Goal: Task Accomplishment & Management: Manage account settings

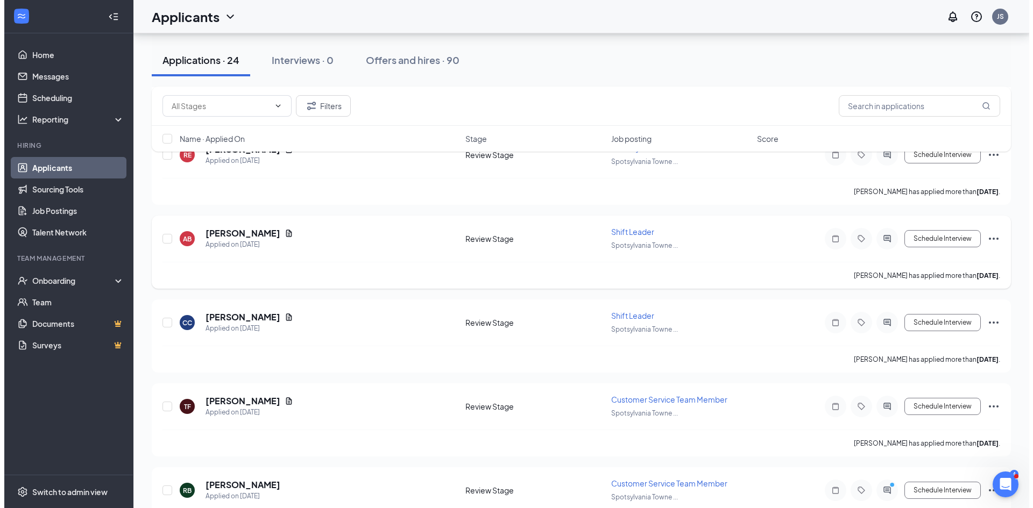
scroll to position [215, 0]
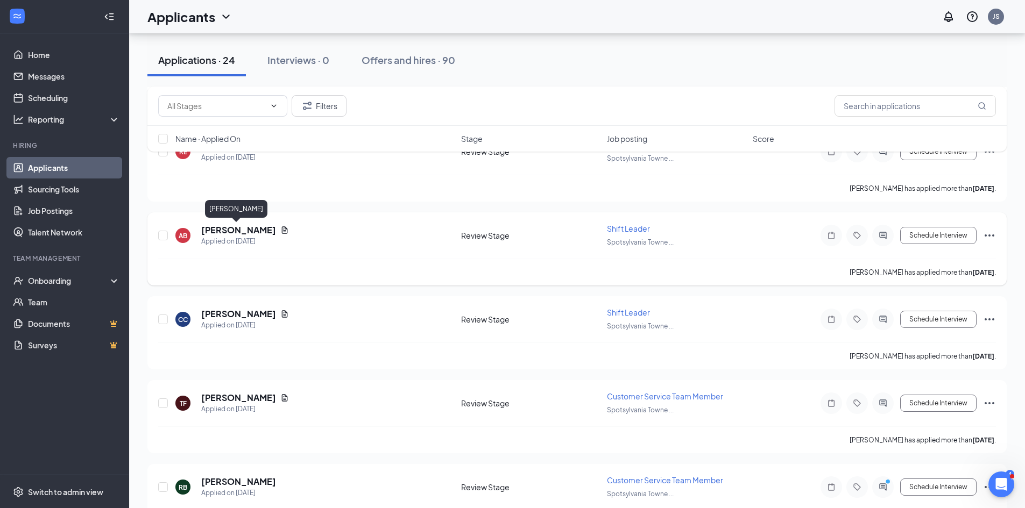
click at [224, 235] on h5 "[PERSON_NAME]" at bounding box center [238, 230] width 75 height 12
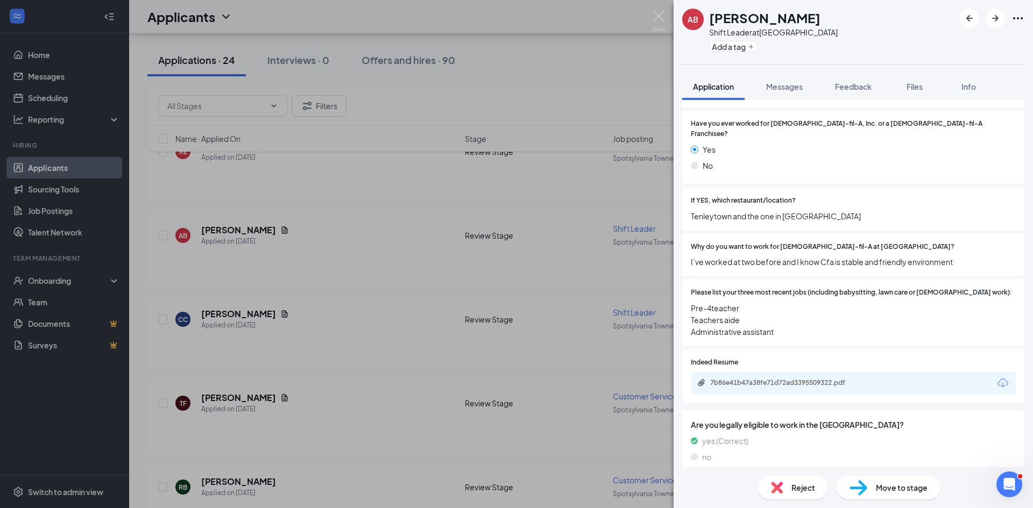
scroll to position [215, 0]
click at [805, 378] on div "7b86e41b47a38fe71d72ad3395509322.pdf" at bounding box center [785, 382] width 151 height 9
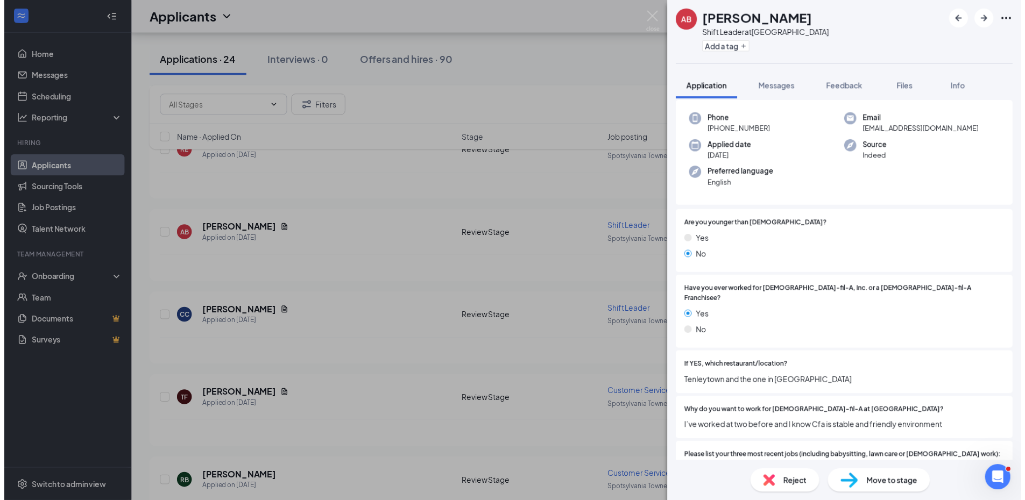
scroll to position [0, 0]
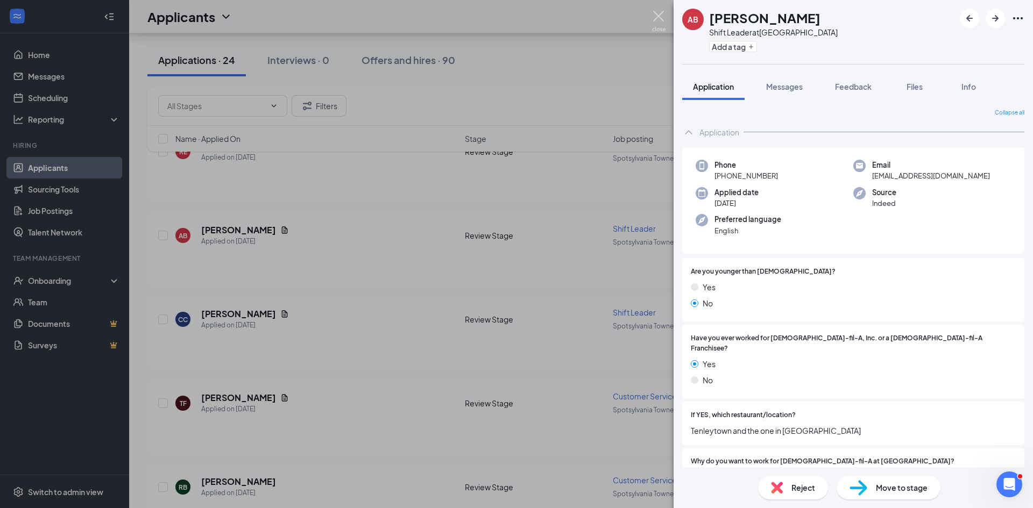
click at [659, 13] on img at bounding box center [658, 21] width 13 height 21
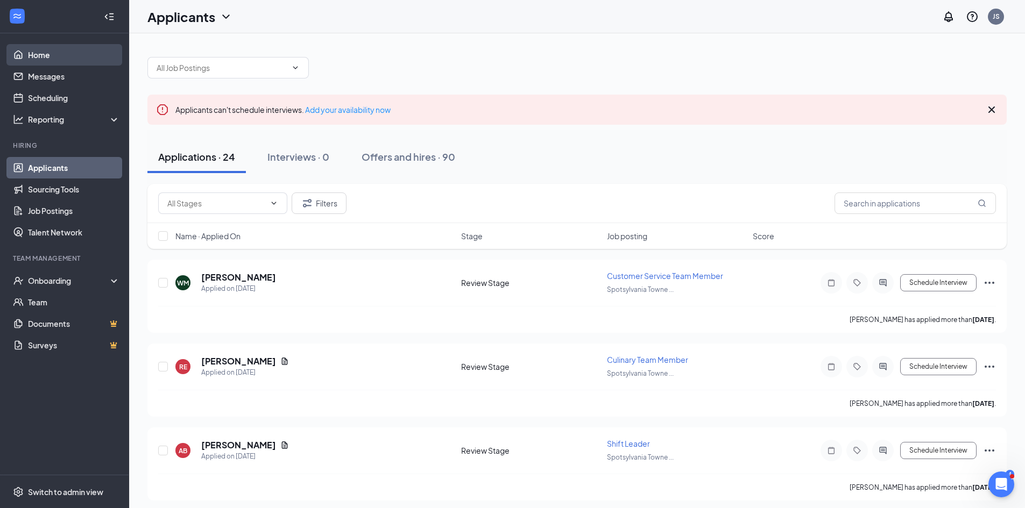
click at [44, 57] on link "Home" at bounding box center [74, 55] width 92 height 22
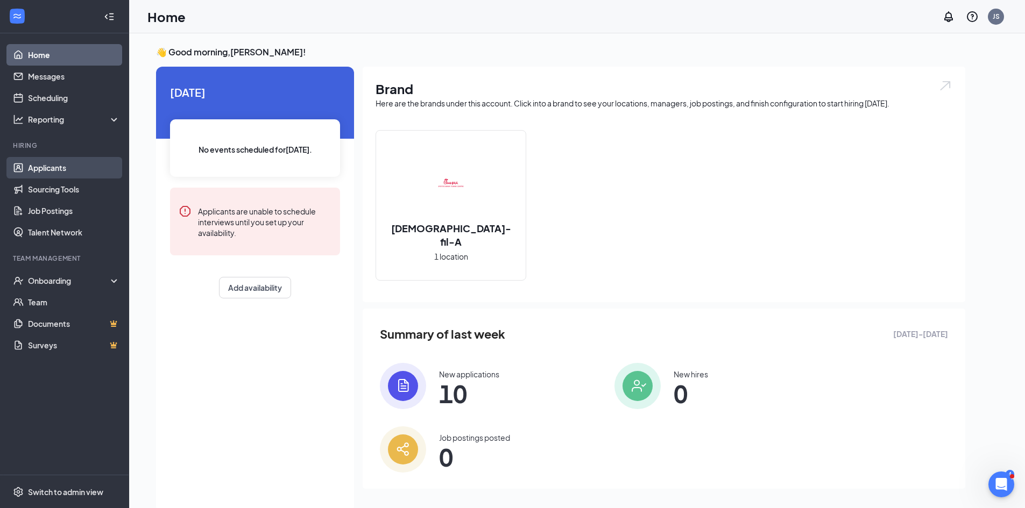
click at [63, 163] on link "Applicants" at bounding box center [74, 168] width 92 height 22
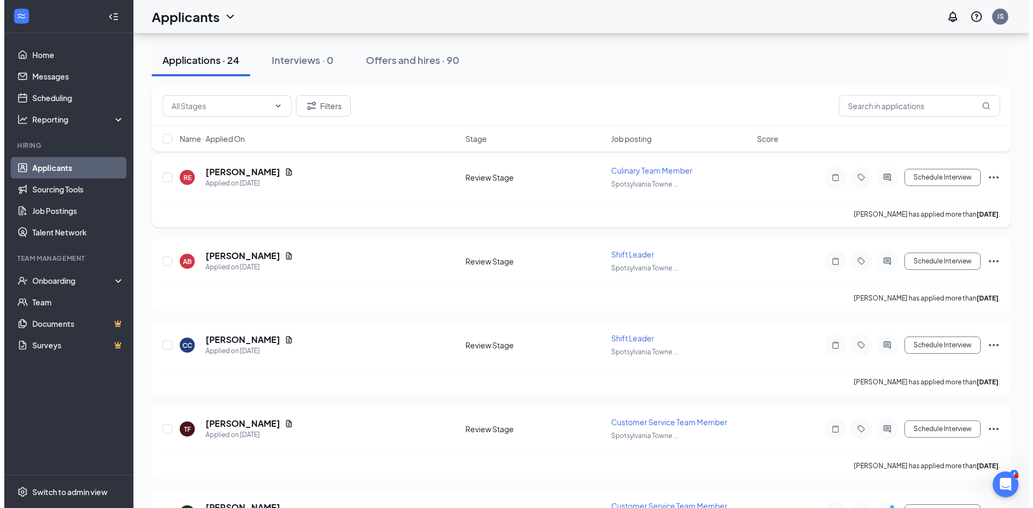
scroll to position [215, 0]
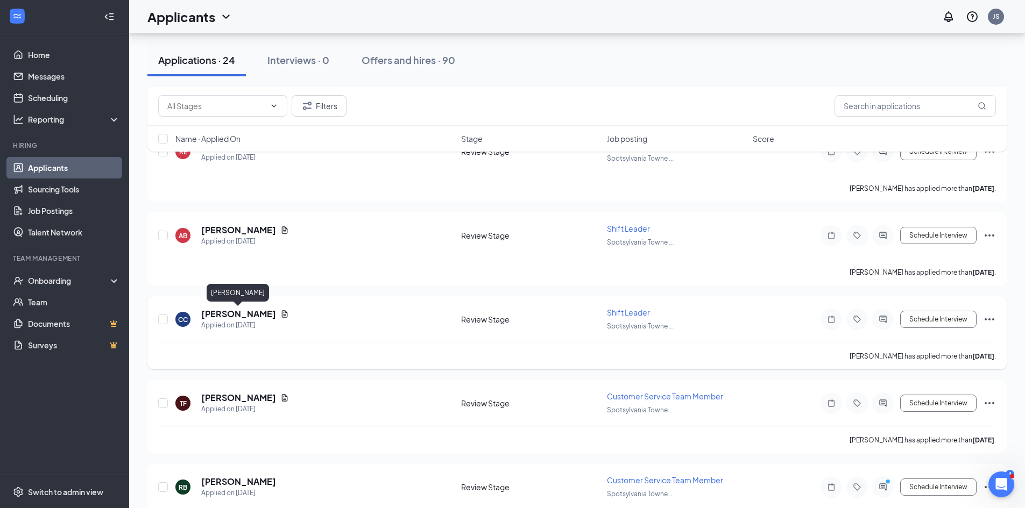
click at [258, 312] on h5 "[PERSON_NAME]" at bounding box center [238, 314] width 75 height 12
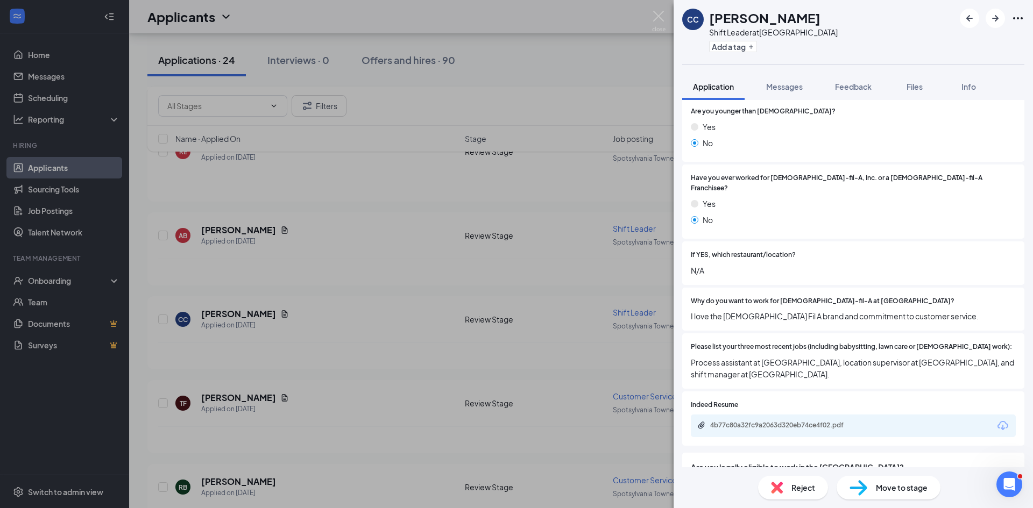
scroll to position [161, 0]
click at [764, 420] on div "4b77c80a32fc9a2063d320eb74ce4f02.pdf" at bounding box center [853, 425] width 325 height 23
click at [764, 420] on div "4b77c80a32fc9a2063d320eb74ce4f02.pdf" at bounding box center [785, 424] width 151 height 9
click at [358, 392] on div "CC [PERSON_NAME] Shift Leader at [GEOGRAPHIC_DATA] Add a tag Application Messag…" at bounding box center [516, 254] width 1033 height 508
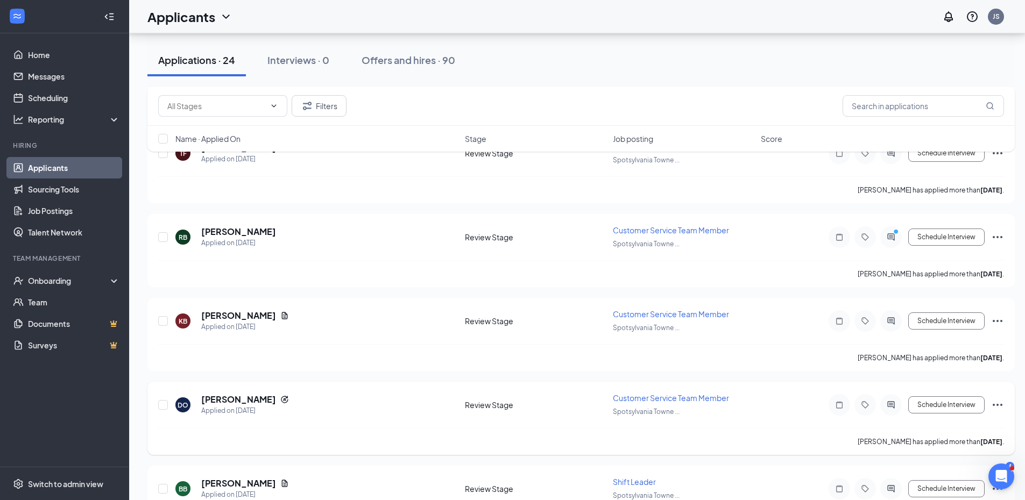
scroll to position [484, 0]
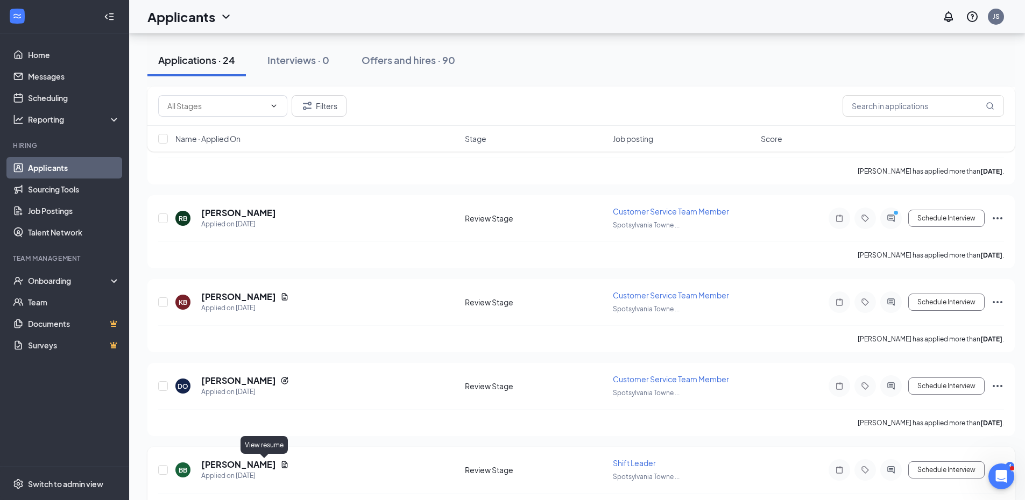
click at [280, 463] on icon "Document" at bounding box center [284, 465] width 9 height 9
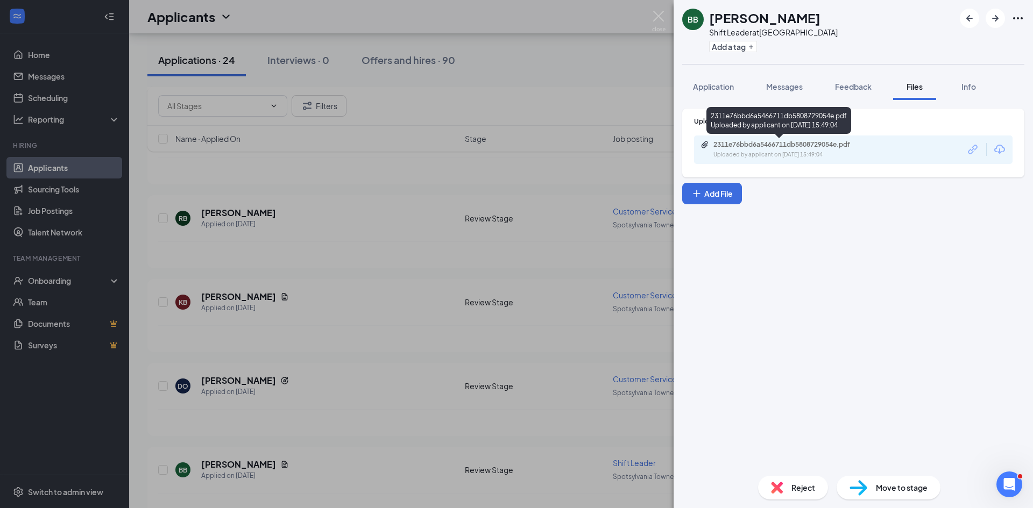
click at [829, 146] on div "2311e76bbd6a5466711db5808729054e.pdf" at bounding box center [788, 144] width 151 height 9
click at [225, 464] on div "BB [PERSON_NAME] Shift Leader at [GEOGRAPHIC_DATA] Add a tag Application Messag…" at bounding box center [516, 254] width 1033 height 508
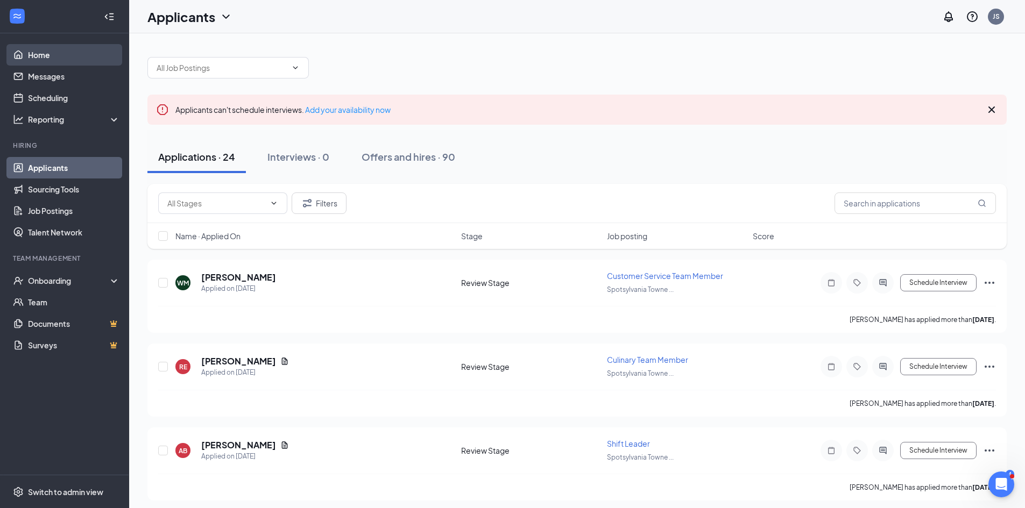
click at [36, 50] on link "Home" at bounding box center [74, 55] width 92 height 22
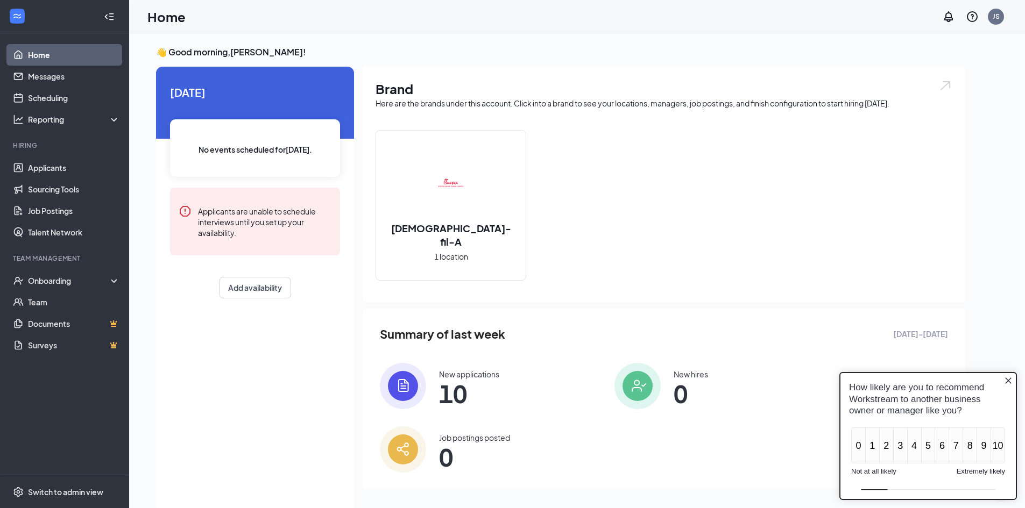
click at [41, 50] on link "Home" at bounding box center [74, 55] width 92 height 22
click at [1012, 380] on icon "Close button" at bounding box center [1008, 381] width 9 height 9
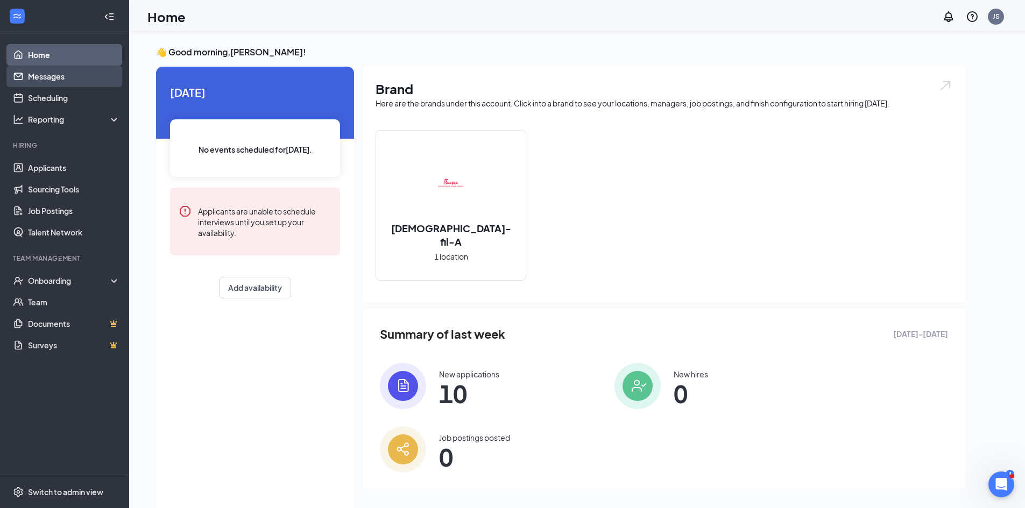
click at [32, 80] on link "Messages" at bounding box center [74, 77] width 92 height 22
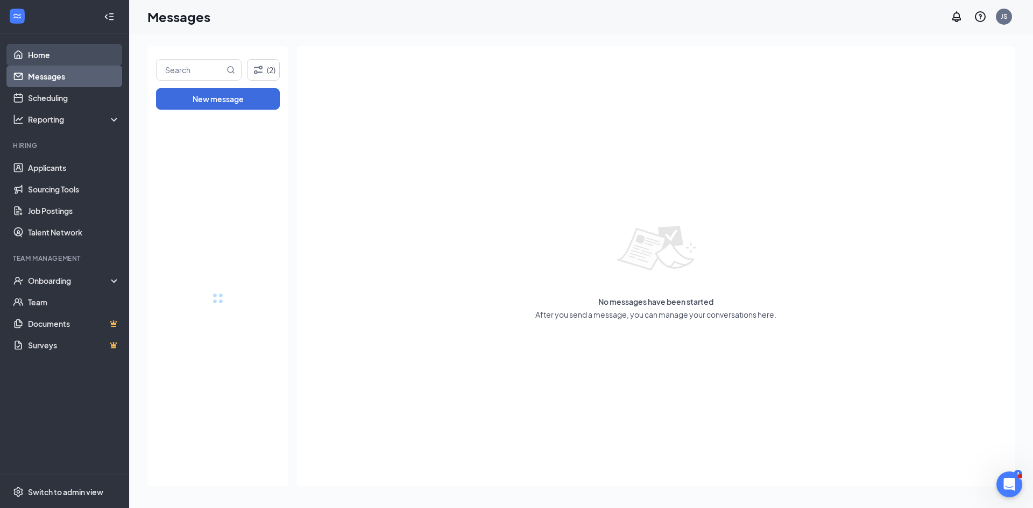
click at [39, 54] on link "Home" at bounding box center [74, 55] width 92 height 22
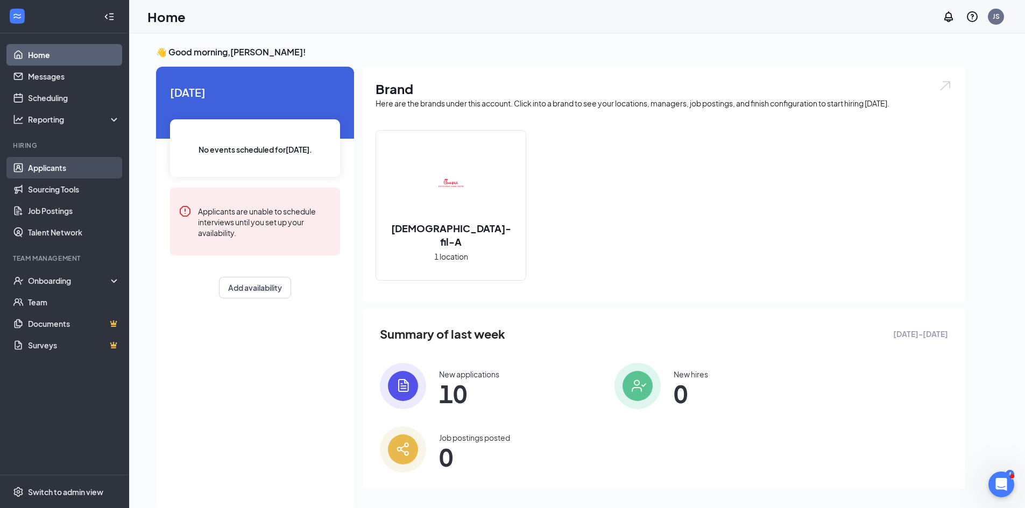
click at [53, 166] on link "Applicants" at bounding box center [74, 168] width 92 height 22
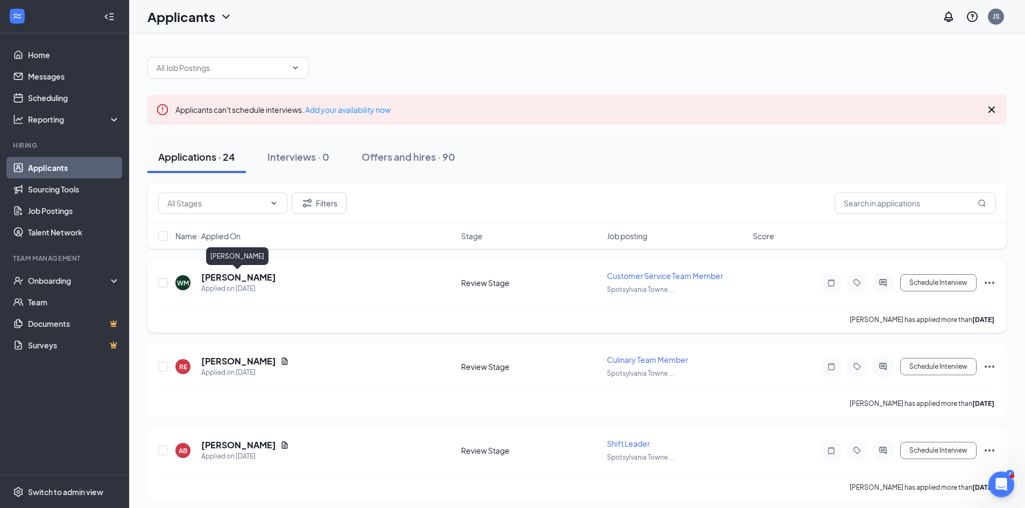
click at [260, 280] on h5 "[PERSON_NAME]" at bounding box center [238, 278] width 75 height 12
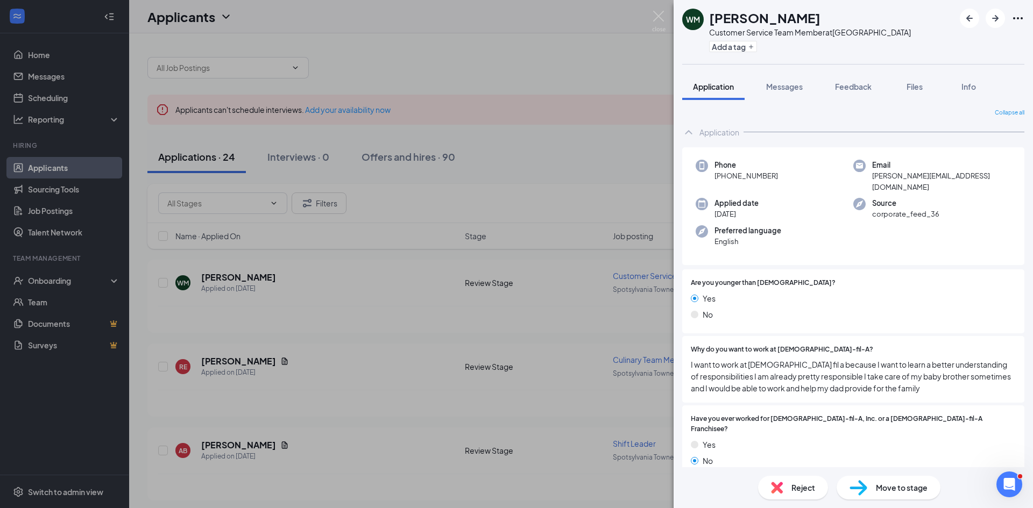
click at [390, 320] on div "[PERSON_NAME] [PERSON_NAME] Customer Service Team Member at [GEOGRAPHIC_DATA] A…" at bounding box center [516, 254] width 1033 height 508
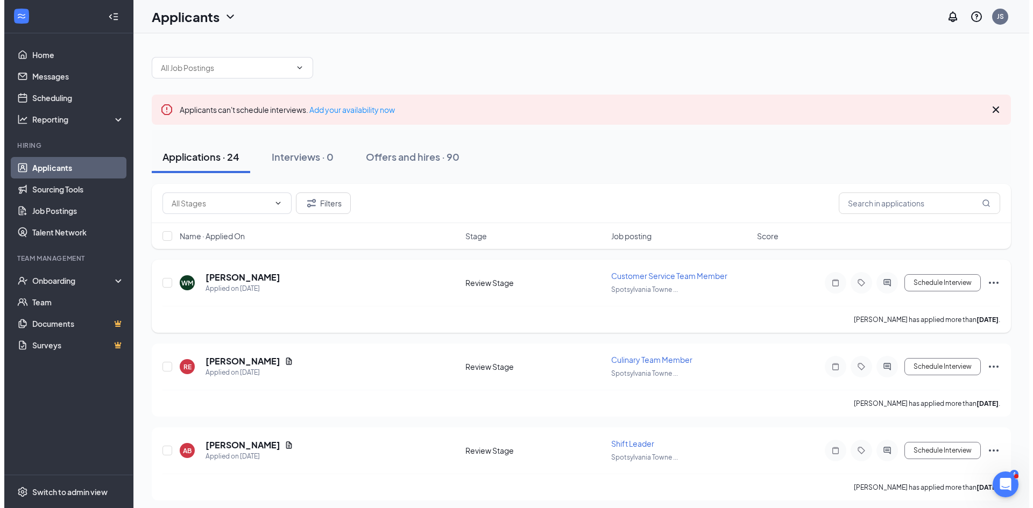
scroll to position [54, 0]
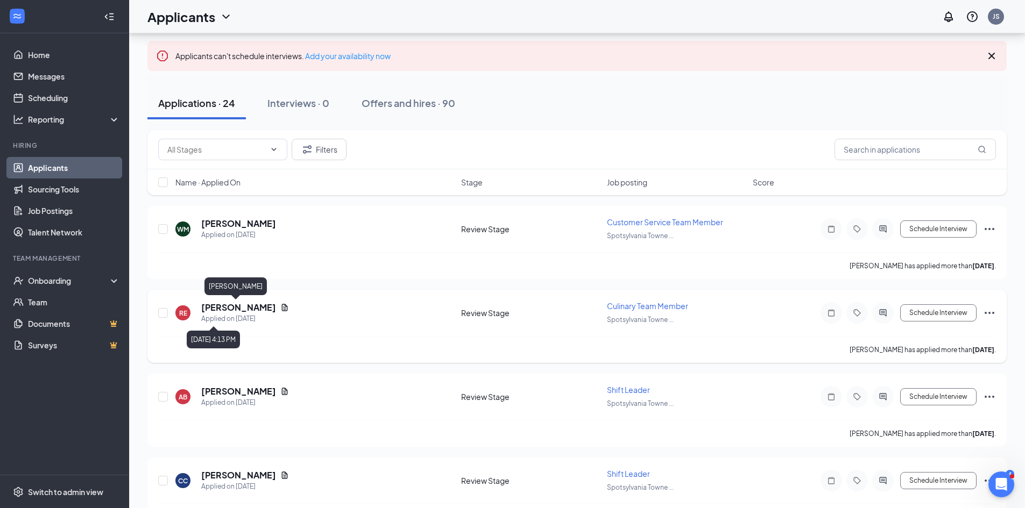
click at [244, 306] on h5 "[PERSON_NAME]" at bounding box center [238, 308] width 75 height 12
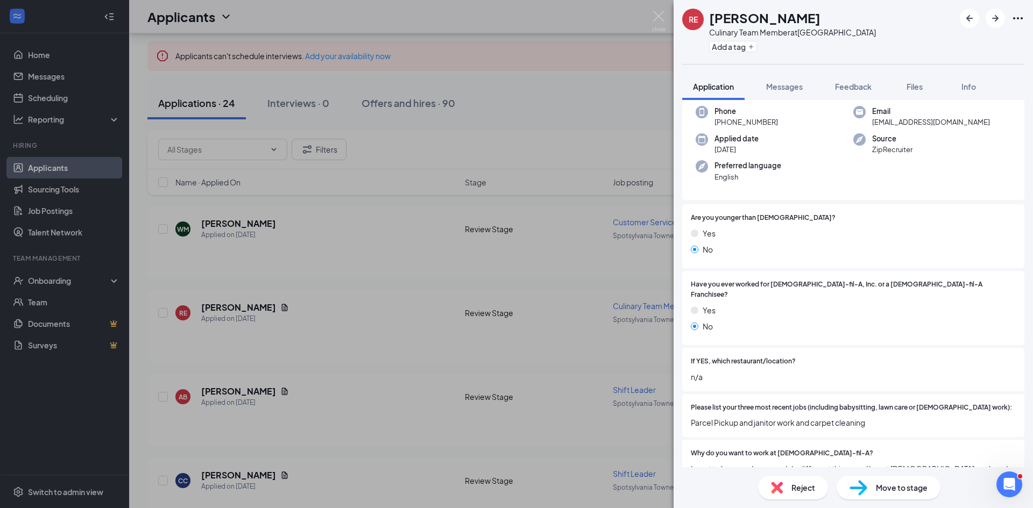
scroll to position [108, 0]
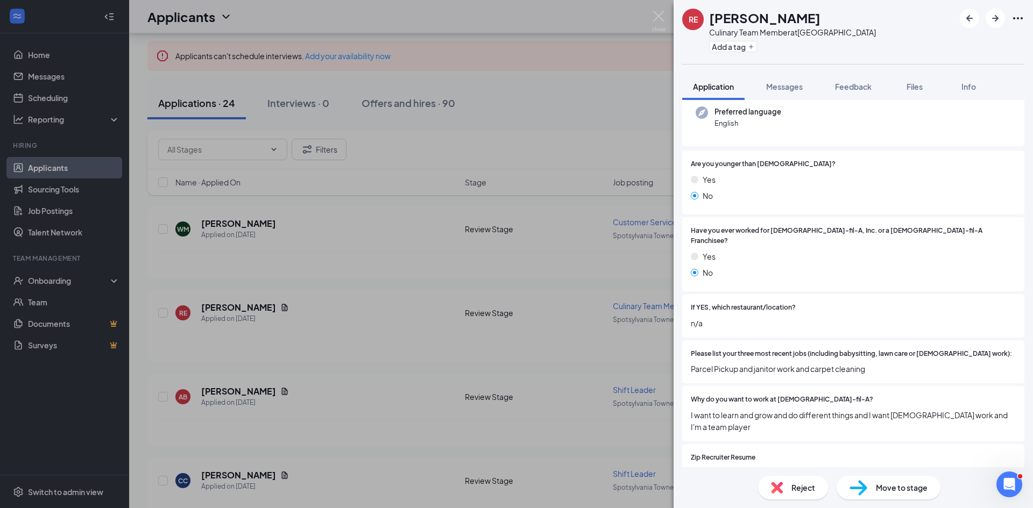
click at [809, 490] on span "Reject" at bounding box center [804, 488] width 24 height 12
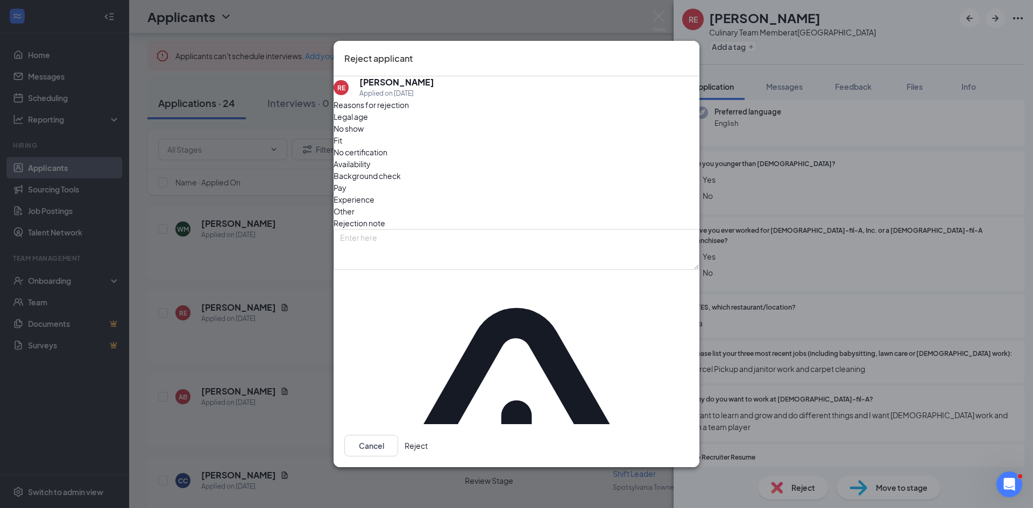
click at [428, 435] on button "Reject" at bounding box center [416, 446] width 23 height 22
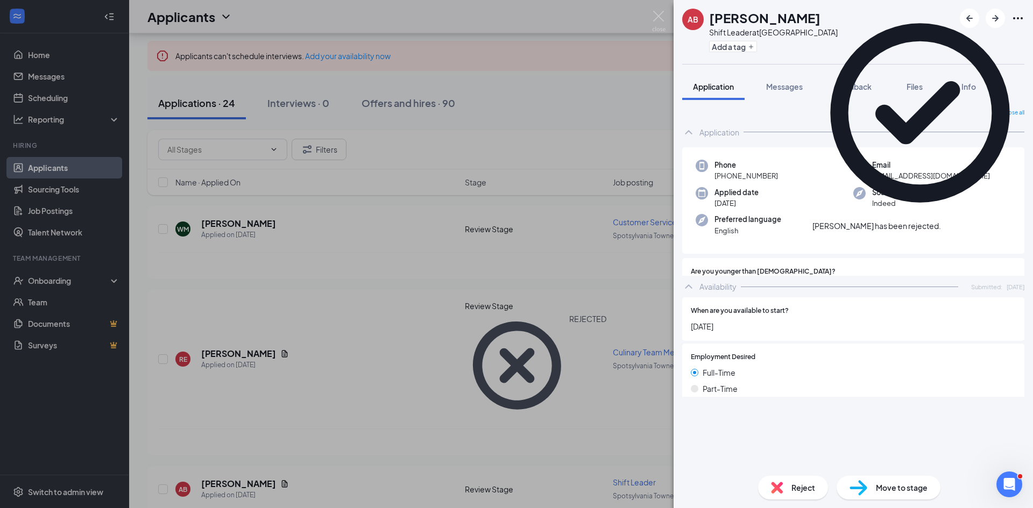
click at [365, 359] on div "AB [PERSON_NAME] Shift Leader at [GEOGRAPHIC_DATA] Add a tag Application Messag…" at bounding box center [516, 254] width 1033 height 508
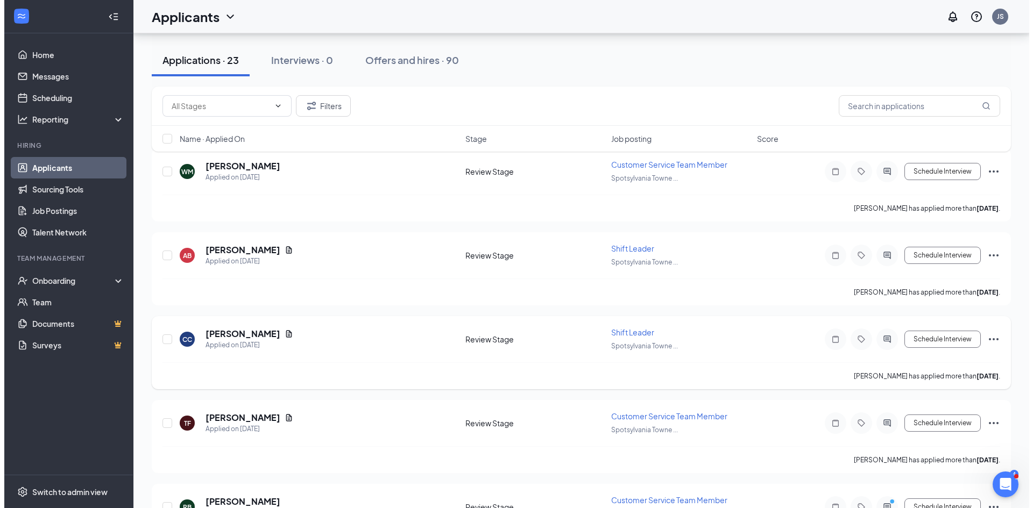
scroll to position [161, 0]
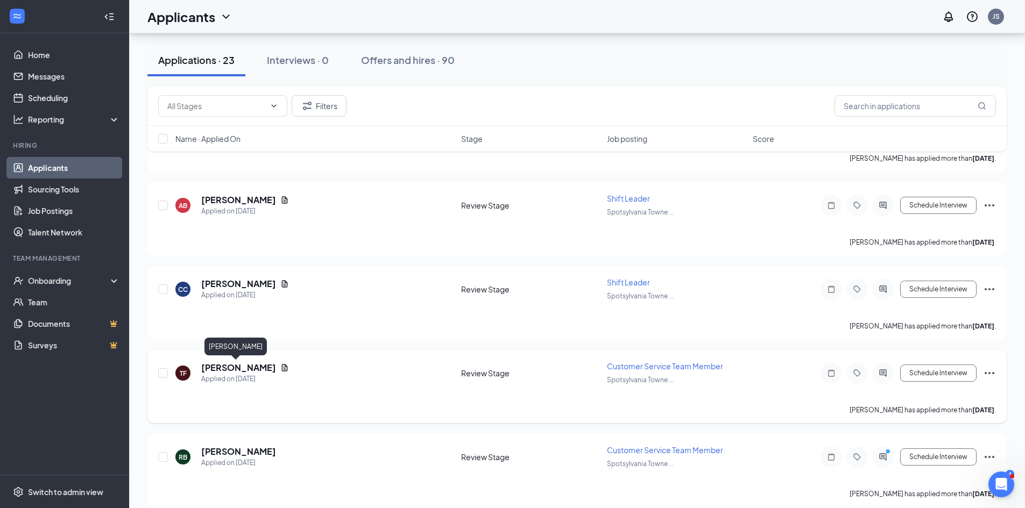
click at [213, 364] on h5 "[PERSON_NAME]" at bounding box center [238, 368] width 75 height 12
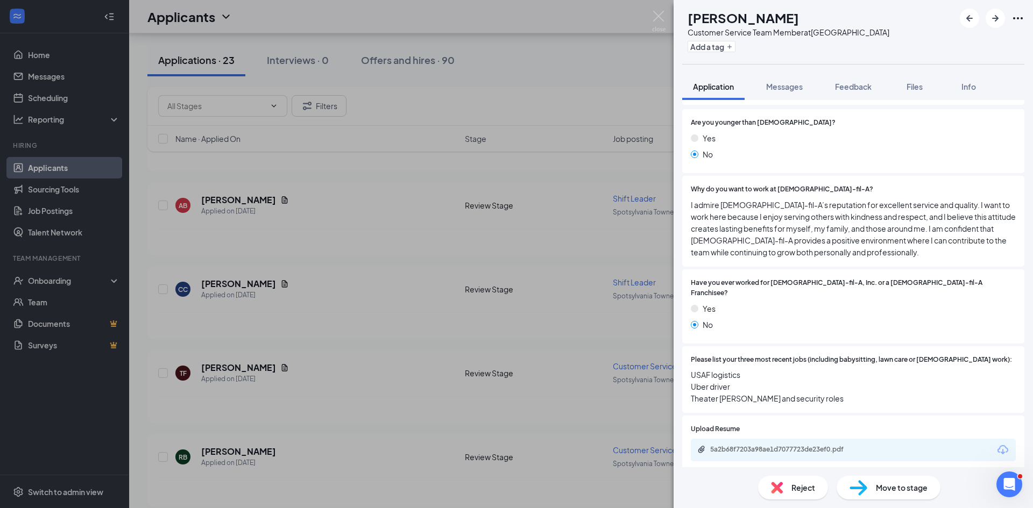
scroll to position [215, 0]
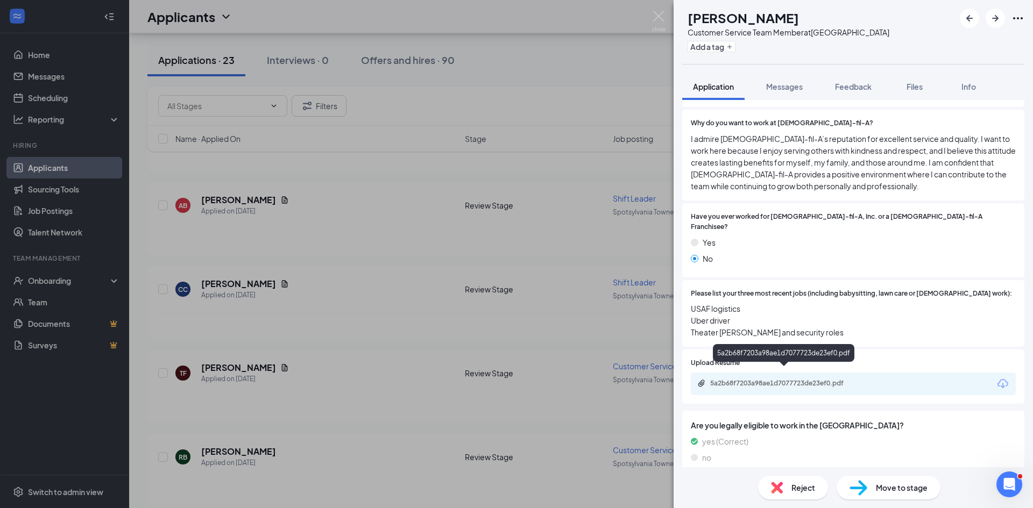
click at [755, 379] on div "5a2b68f7203a98ae1d7077723de23ef0.pdf" at bounding box center [785, 383] width 151 height 9
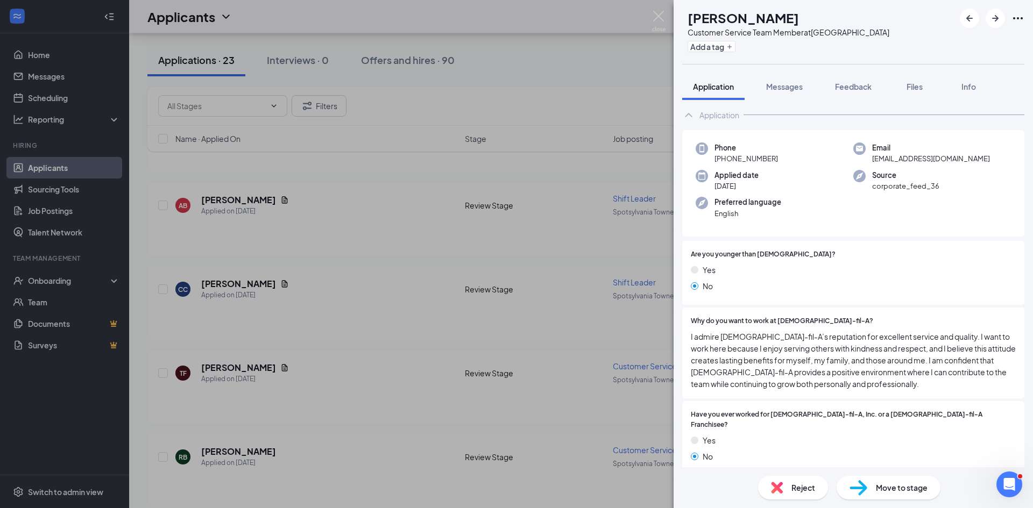
scroll to position [0, 0]
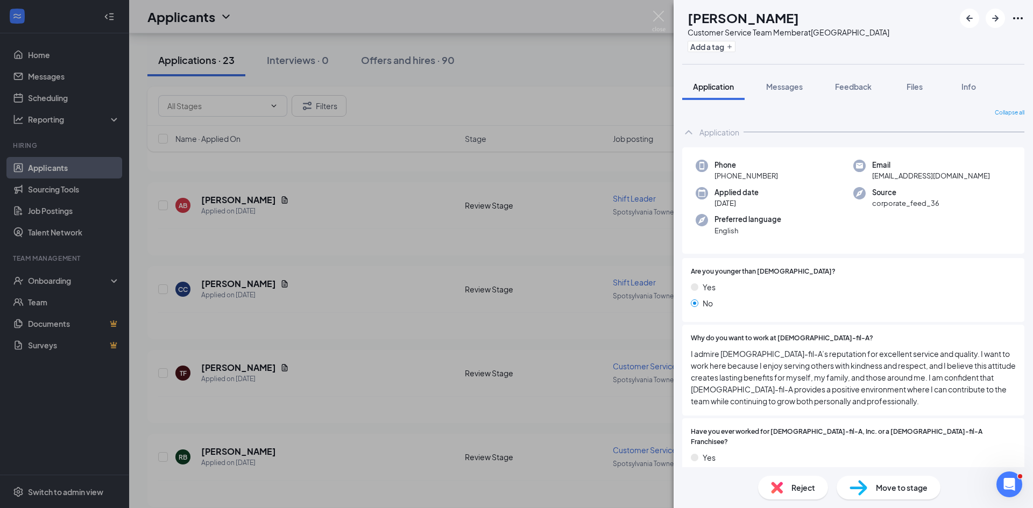
click at [366, 328] on div "TF Truman Faith Customer Service Team Member at Spotsylvania Towne Centre Add a…" at bounding box center [516, 254] width 1033 height 508
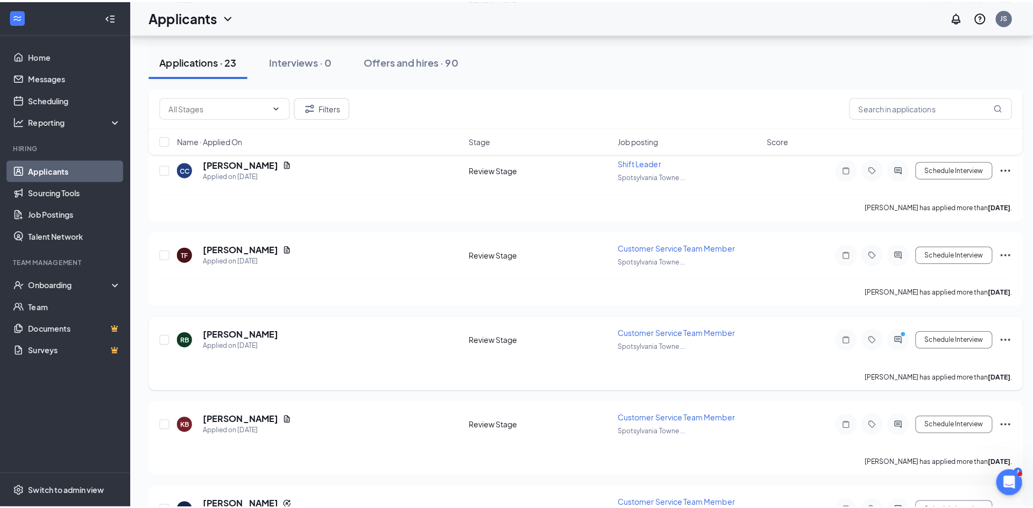
scroll to position [377, 0]
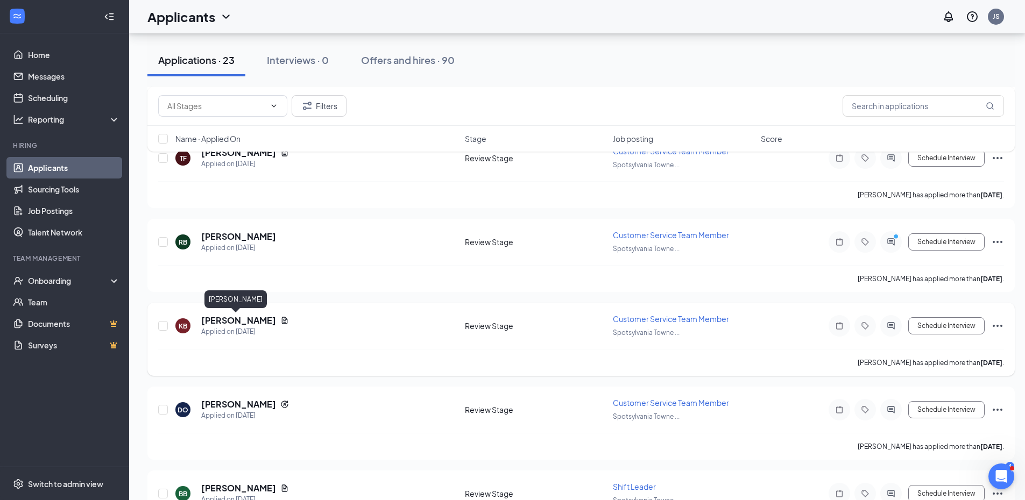
click at [238, 323] on h5 "[PERSON_NAME]" at bounding box center [238, 321] width 75 height 12
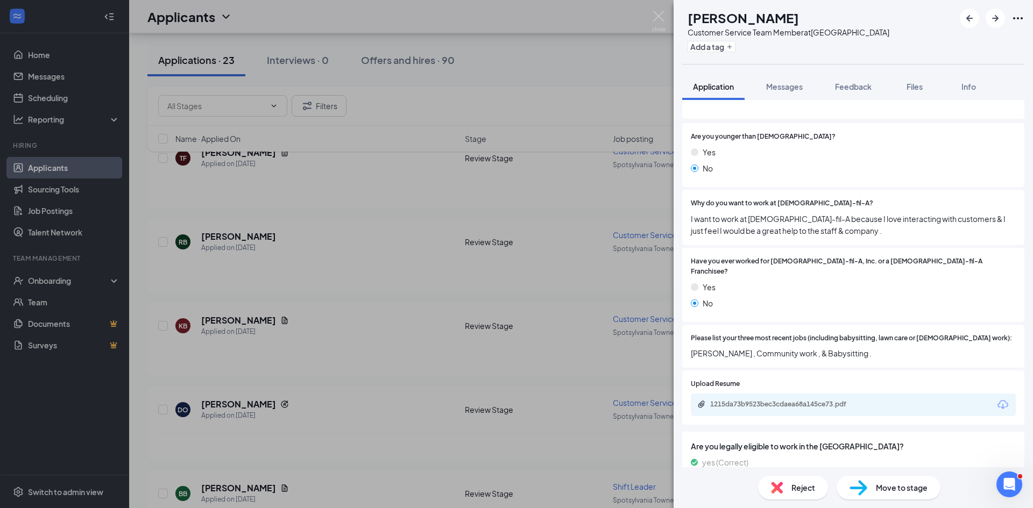
scroll to position [161, 0]
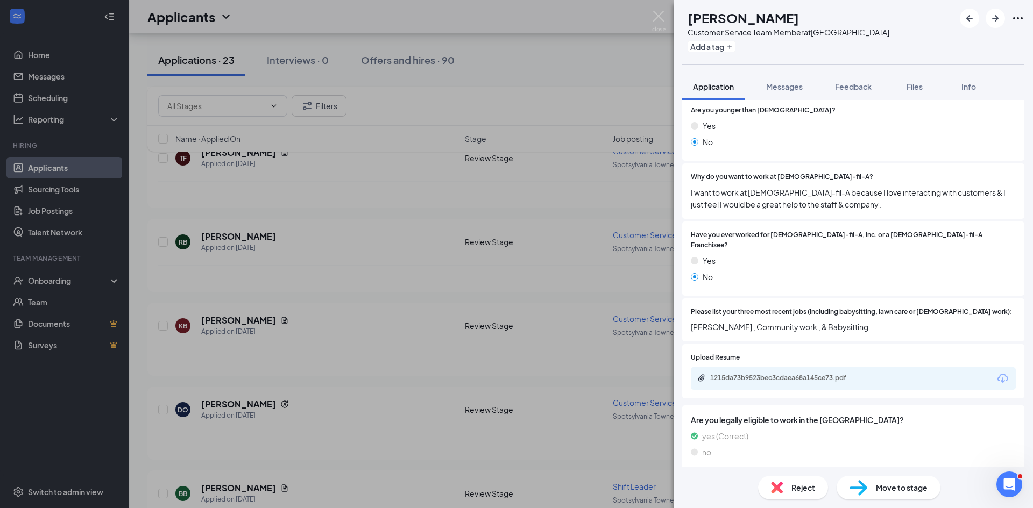
click at [772, 368] on div "1215da73b9523bec3cdaea68a145ce73.pdf" at bounding box center [853, 379] width 325 height 23
click at [772, 374] on div "1215da73b9523bec3cdaea68a145ce73.pdf" at bounding box center [785, 378] width 151 height 9
click at [819, 493] on div "Reject" at bounding box center [793, 488] width 70 height 24
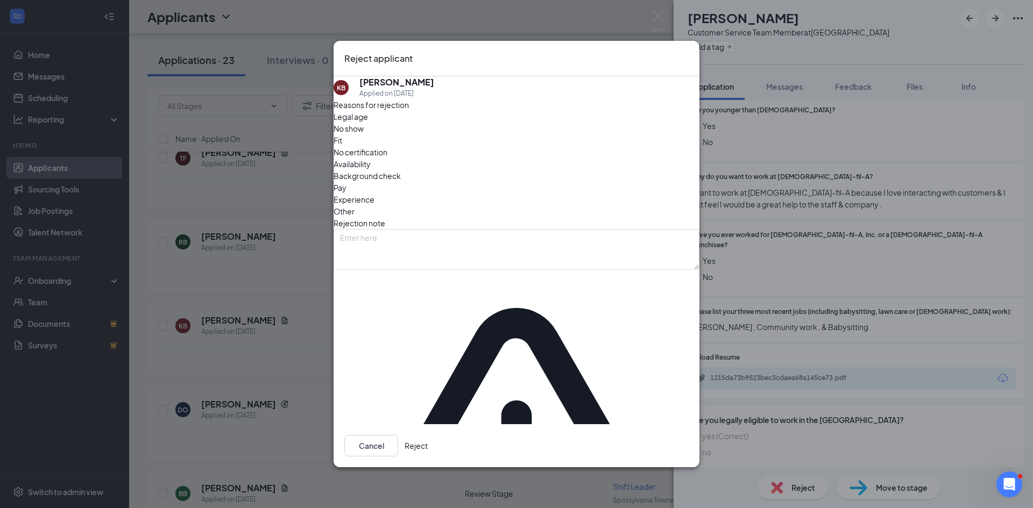
click at [428, 435] on button "Reject" at bounding box center [416, 446] width 23 height 22
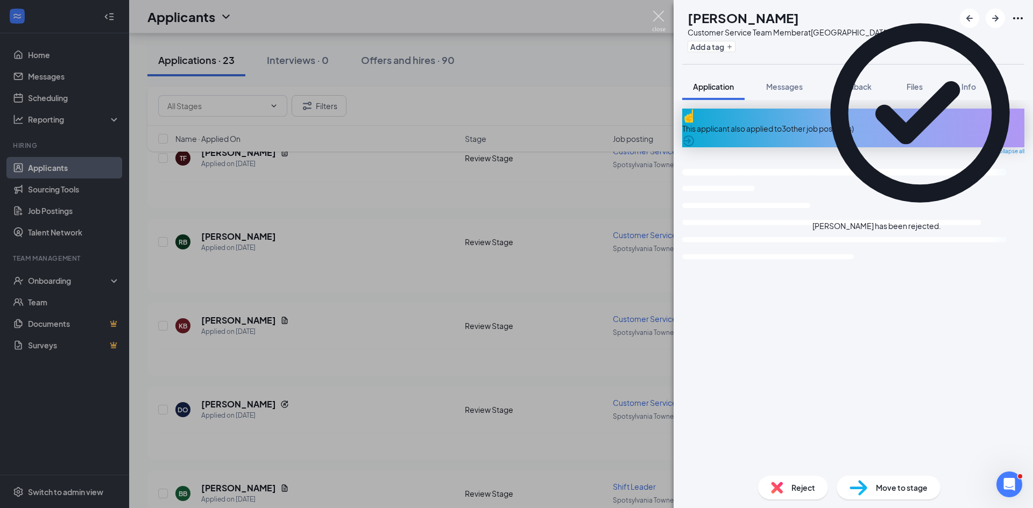
click at [656, 16] on img at bounding box center [658, 21] width 13 height 21
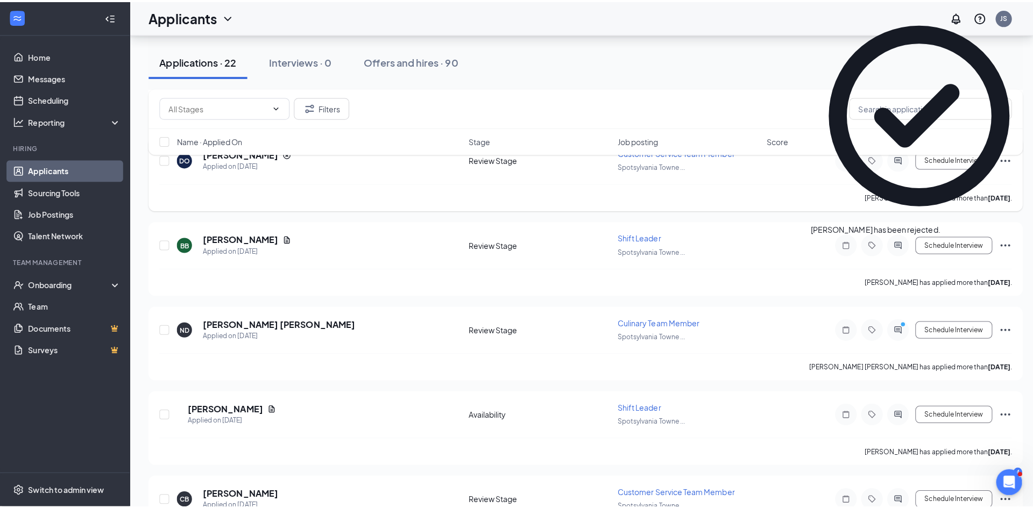
scroll to position [592, 0]
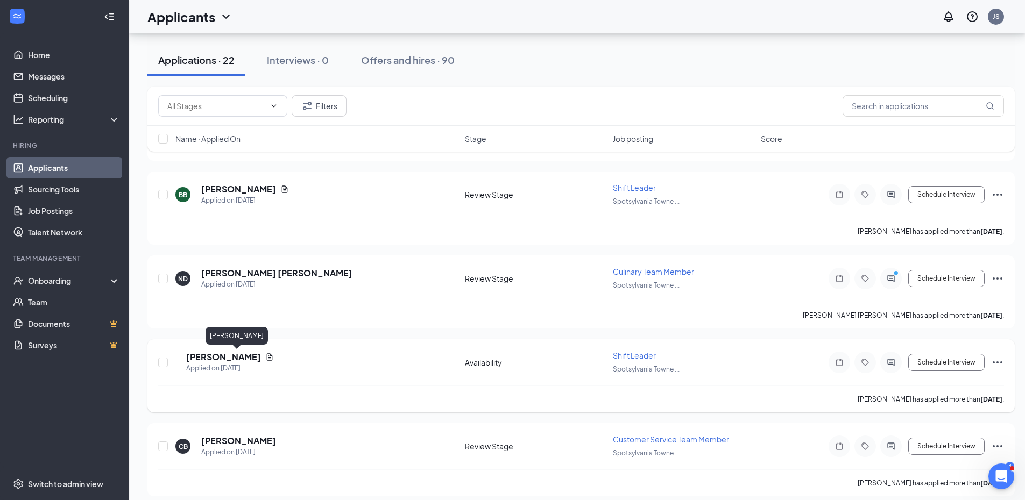
click at [257, 359] on h5 "[PERSON_NAME]" at bounding box center [223, 357] width 75 height 12
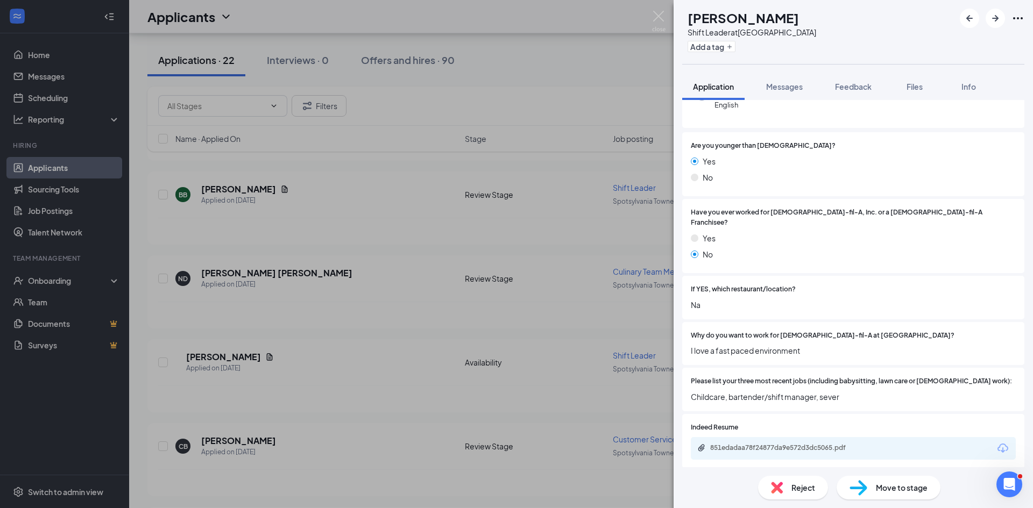
scroll to position [214, 0]
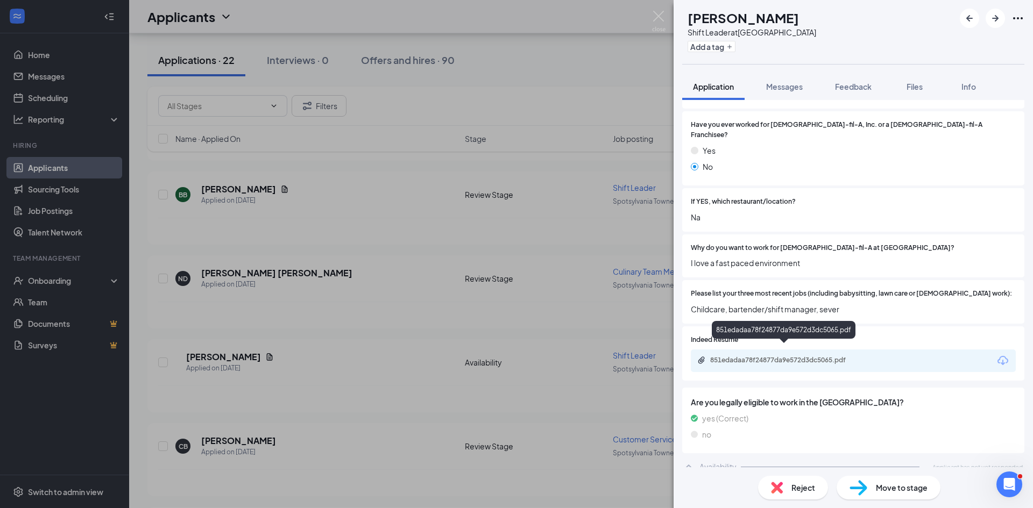
click at [782, 356] on div "851edadaa78f24877da9e572d3dc5065.pdf" at bounding box center [785, 360] width 151 height 9
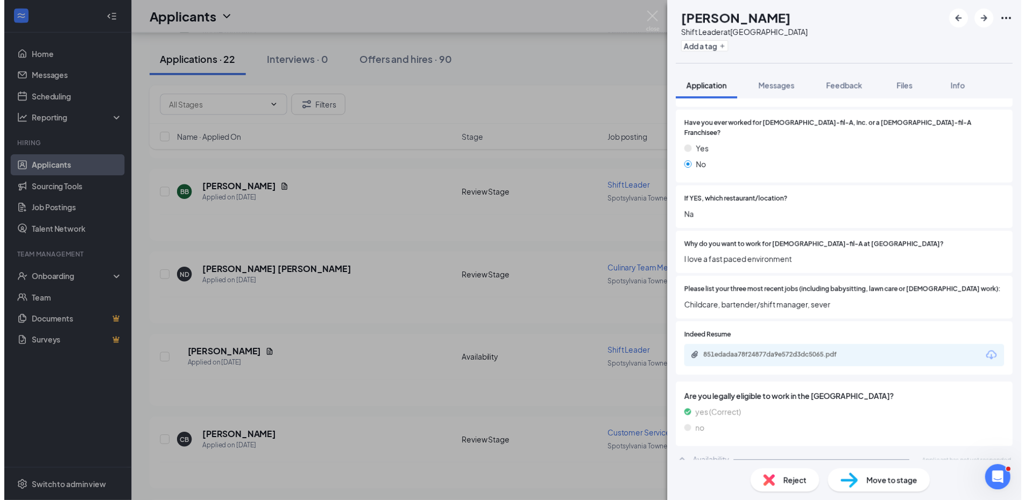
scroll to position [210, 0]
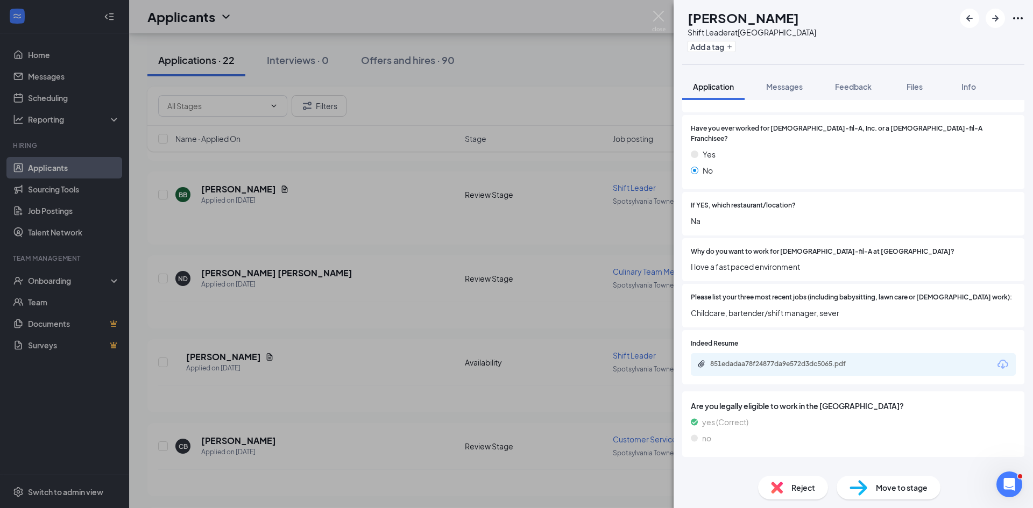
click at [385, 235] on div "KL KAITLYN LAMB Shift Leader at Spotsylvania Towne Centre Add a tag Application…" at bounding box center [516, 254] width 1033 height 508
